Goal: Transaction & Acquisition: Subscribe to service/newsletter

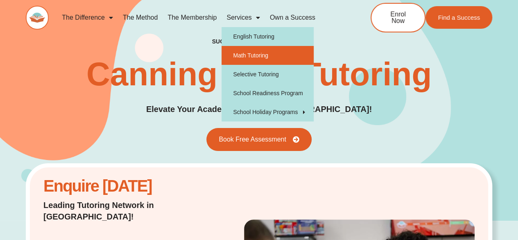
click at [266, 57] on link "Math Tutoring" at bounding box center [268, 55] width 92 height 19
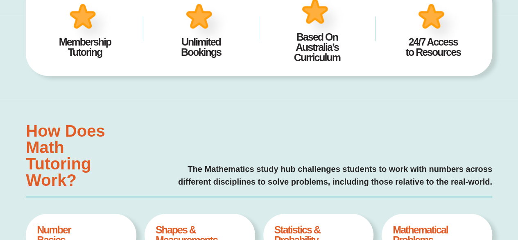
type input "*"
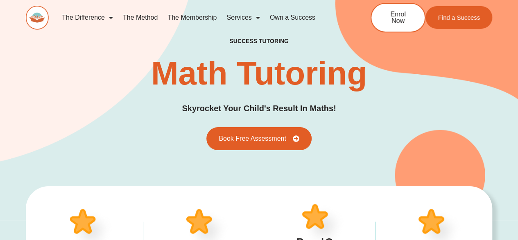
click at [181, 16] on link "The Membership" at bounding box center [192, 17] width 59 height 19
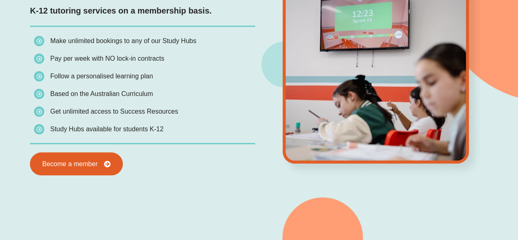
scroll to position [695, 0]
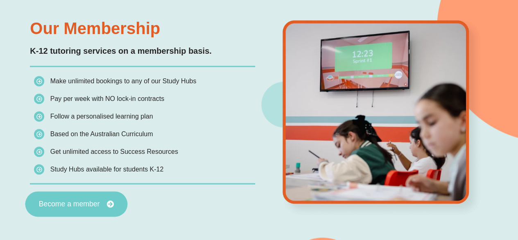
click at [88, 197] on link "Become a member" at bounding box center [76, 203] width 102 height 25
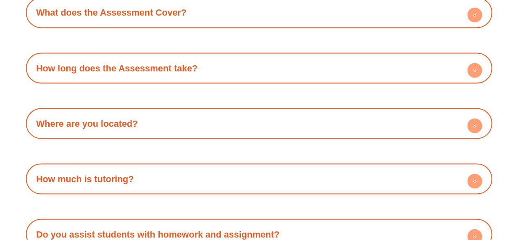
scroll to position [2414, 0]
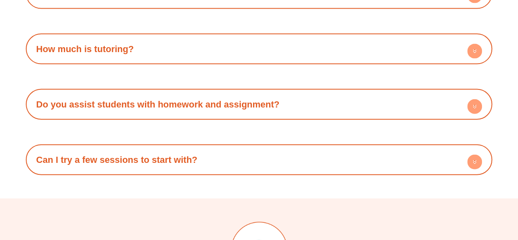
click at [185, 42] on div "How much is tutoring?" at bounding box center [259, 49] width 458 height 23
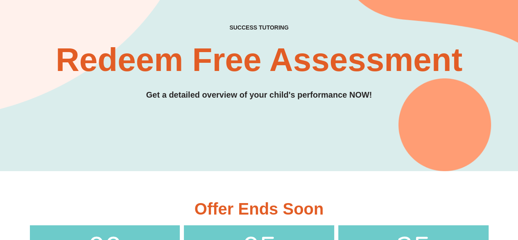
scroll to position [0, 0]
